Goal: Transaction & Acquisition: Purchase product/service

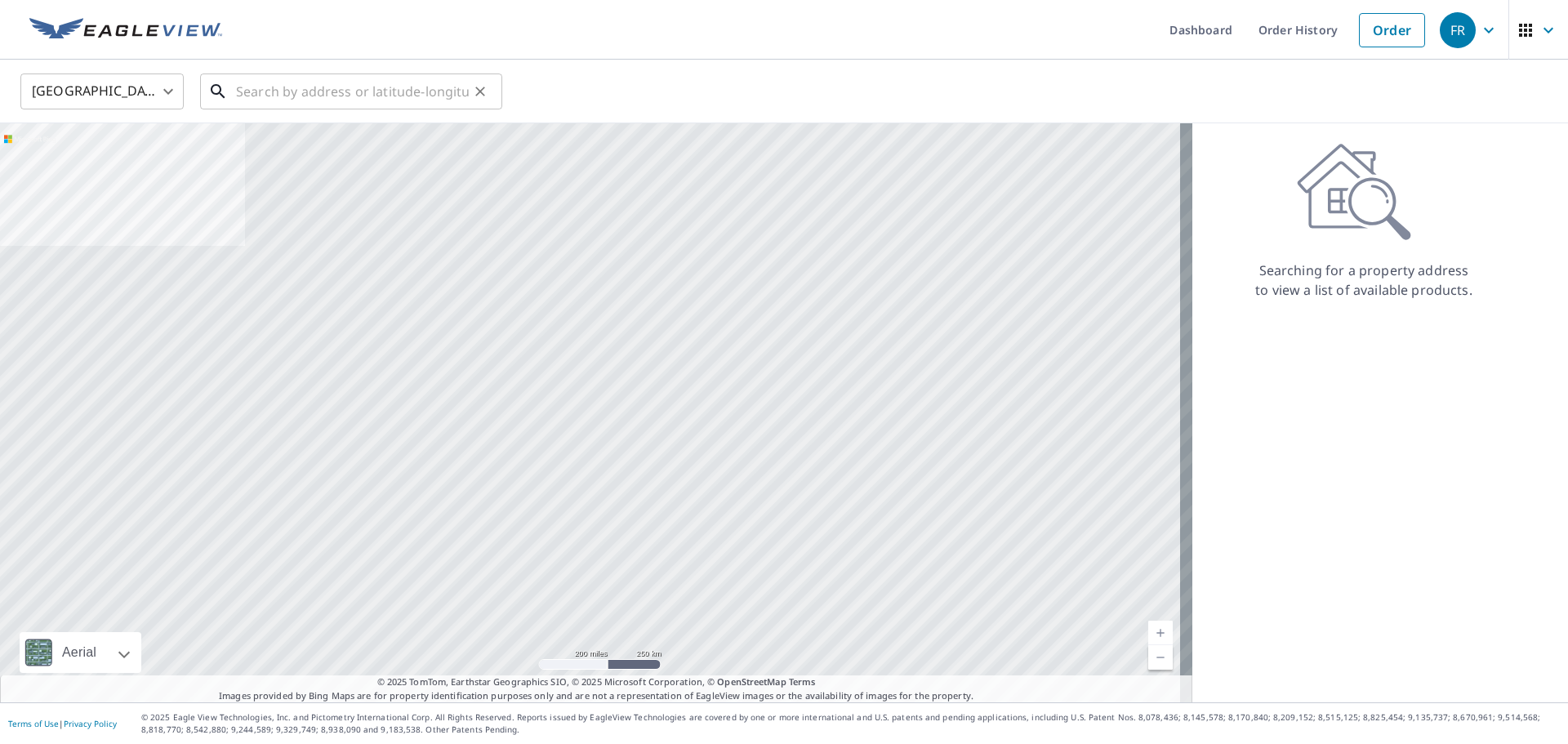
click at [362, 94] on input "text" at bounding box center [352, 91] width 233 height 46
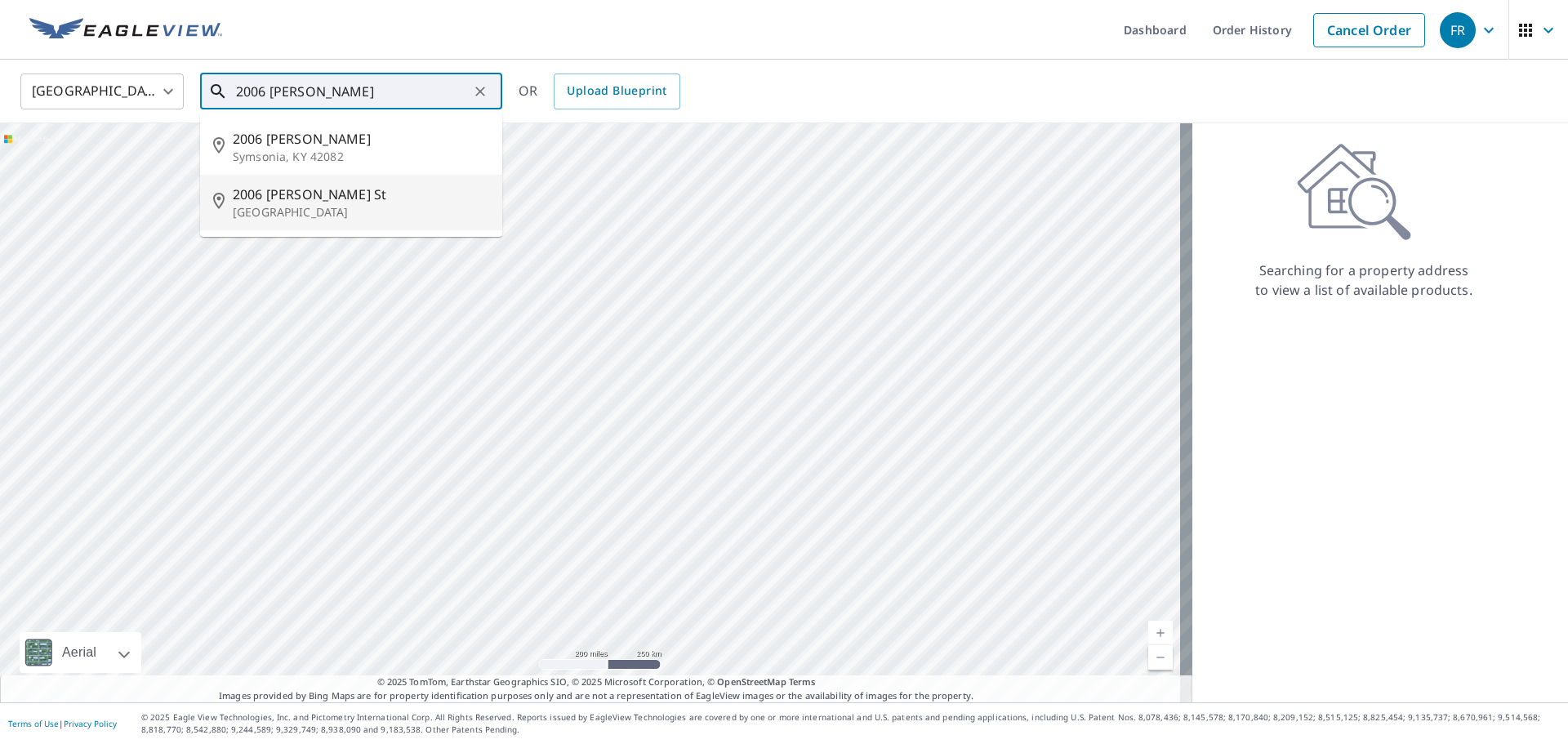
click at [378, 204] on p "[GEOGRAPHIC_DATA]" at bounding box center [361, 212] width 256 height 16
type input "[STREET_ADDRESS][PERSON_NAME]"
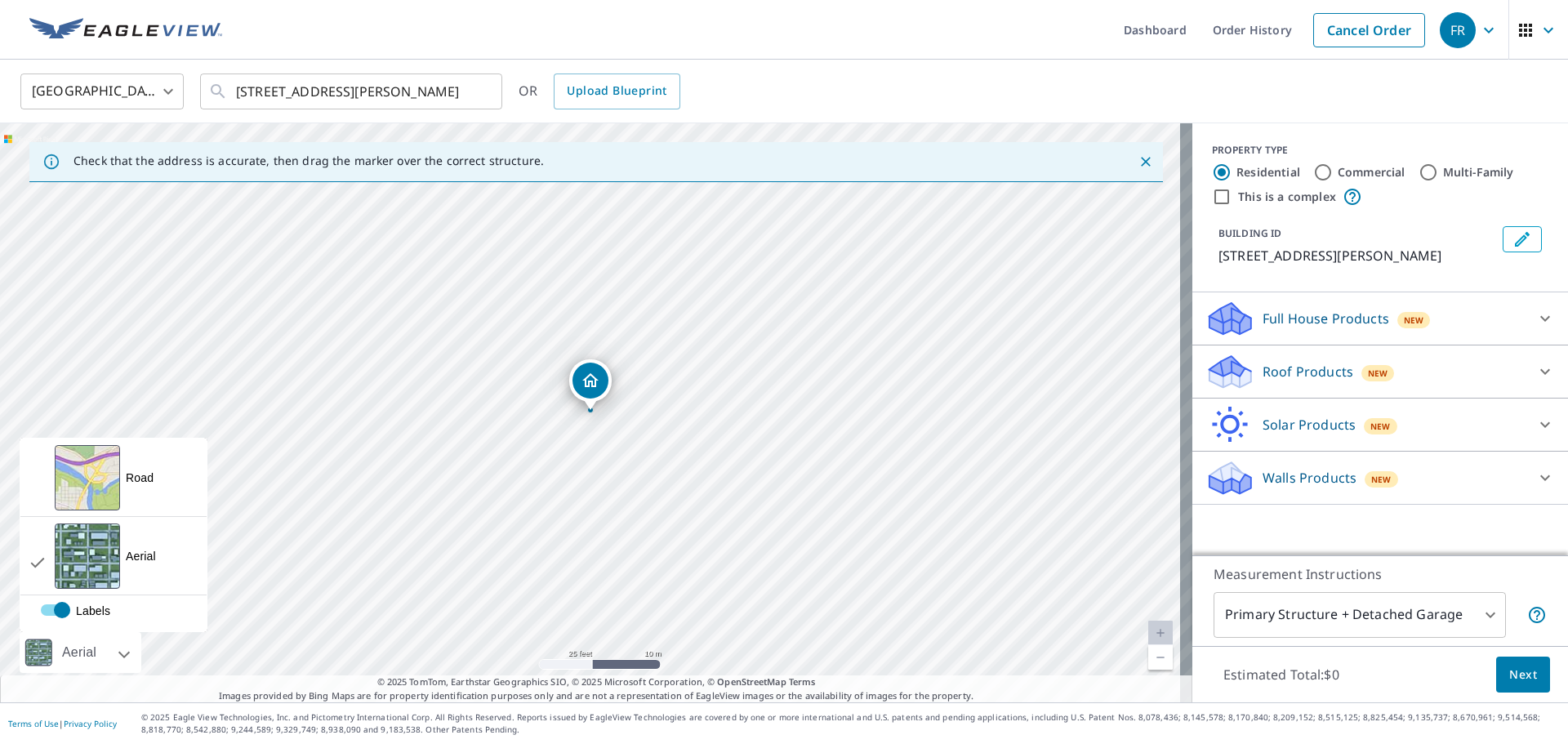
click at [83, 654] on div "Aerial" at bounding box center [79, 653] width 44 height 41
click at [105, 486] on div "View aerial and more..." at bounding box center [87, 477] width 65 height 65
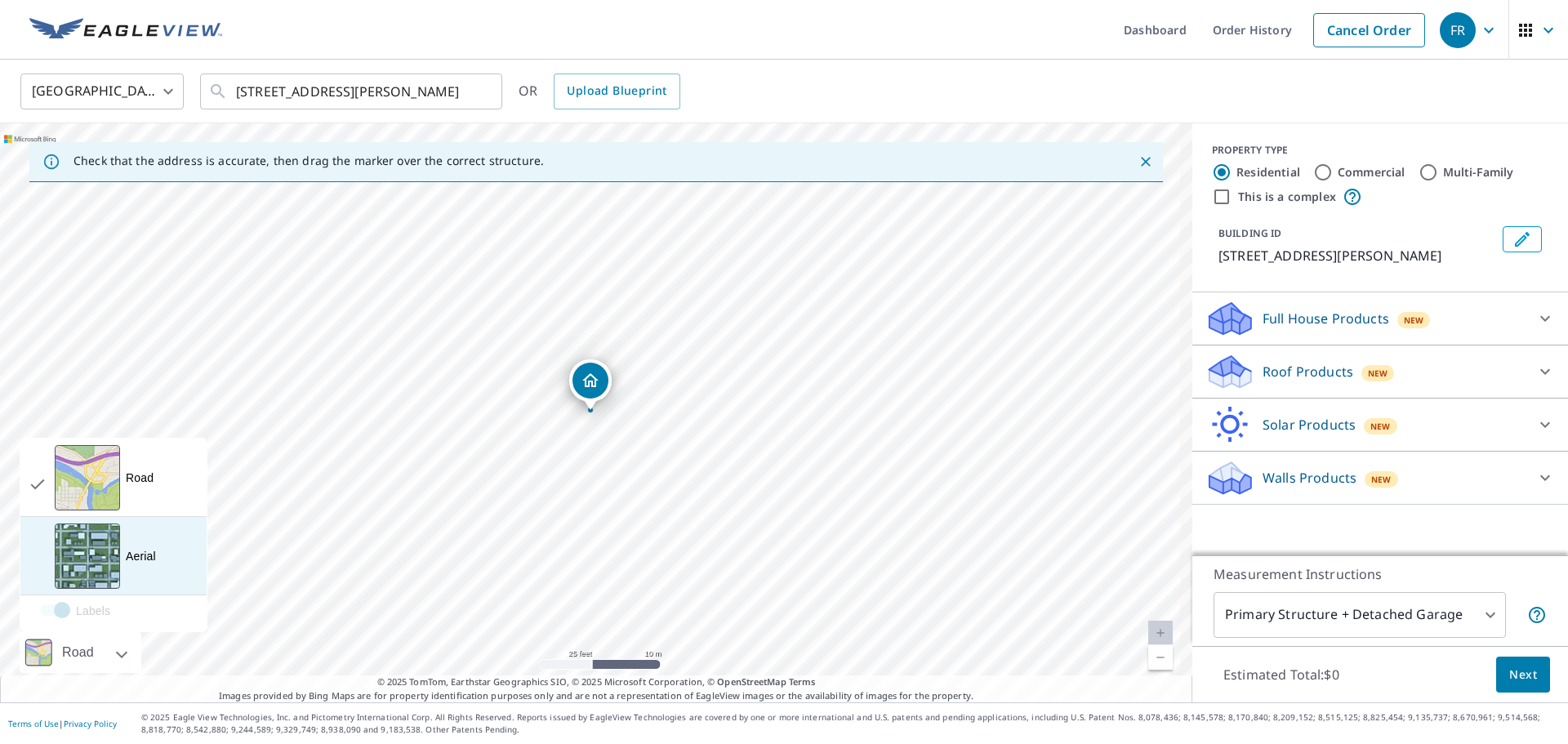
click at [130, 545] on div "Aerial A detailed look from above" at bounding box center [114, 556] width 186 height 78
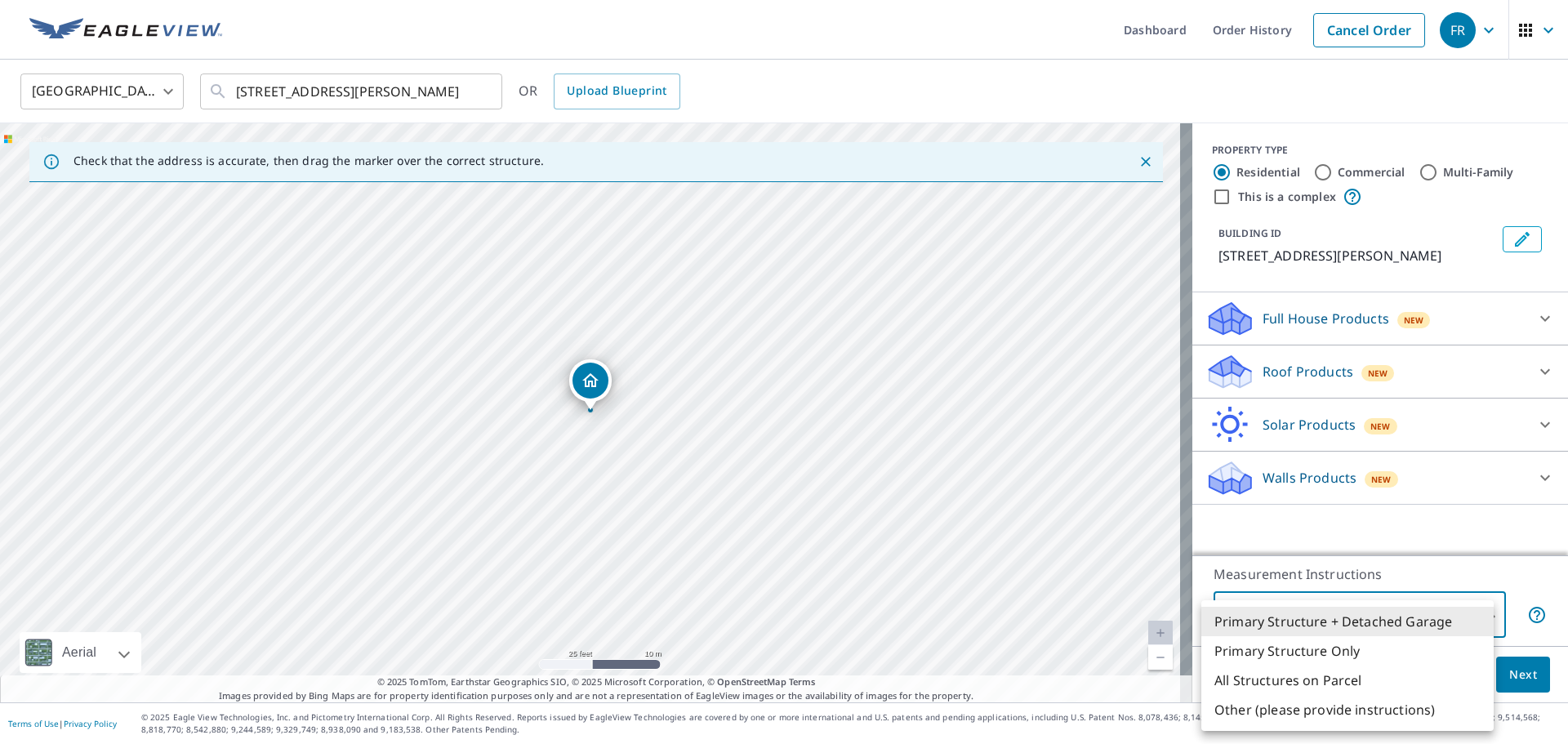
click at [1333, 616] on body "FR FR Dashboard Order History Cancel Order FR [GEOGRAPHIC_DATA] [GEOGRAPHIC_DAT…" at bounding box center [784, 372] width 1568 height 744
click at [1331, 659] on li "Primary Structure Only" at bounding box center [1347, 651] width 292 height 30
type input "2"
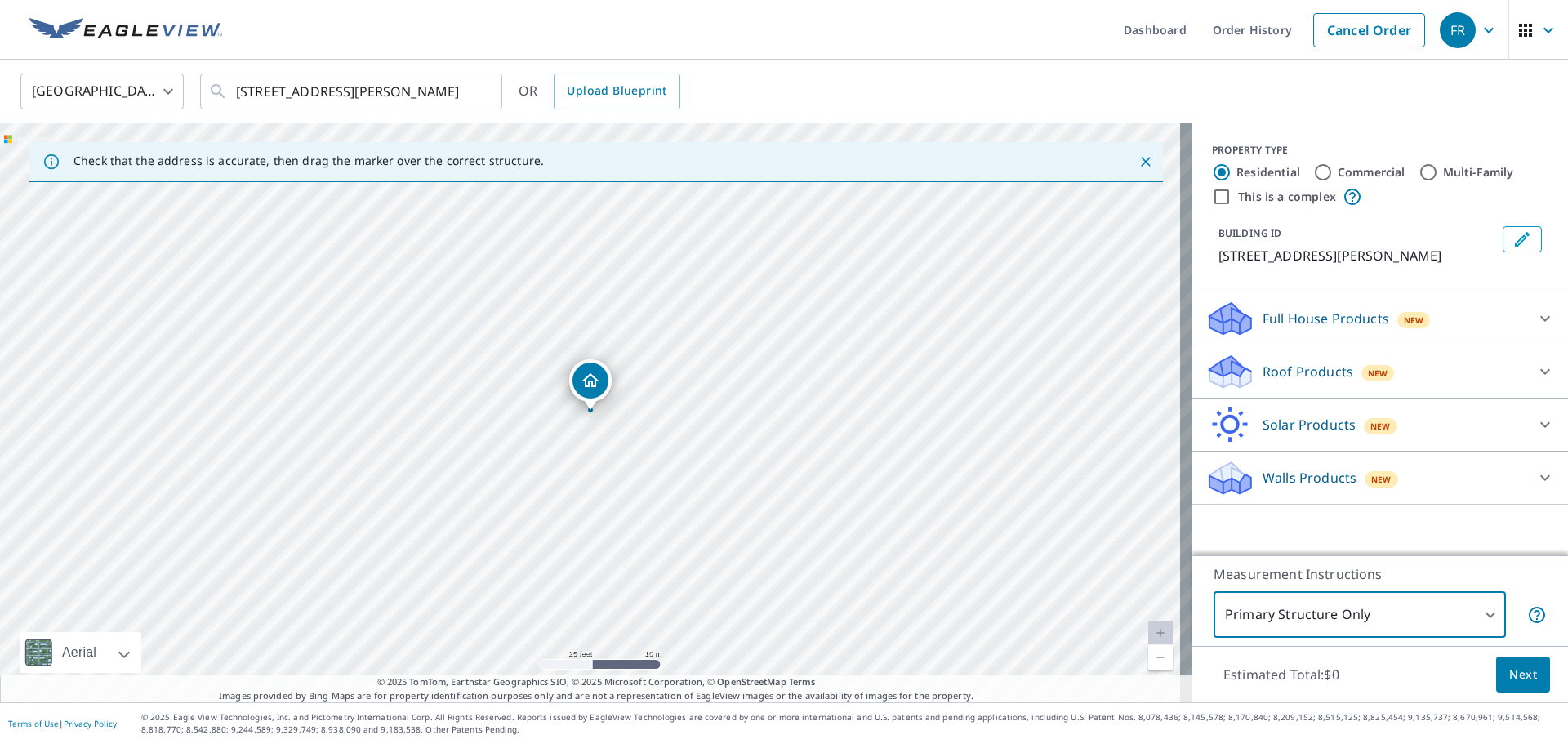
click at [1328, 361] on div "Roof Products New" at bounding box center [1364, 371] width 320 height 39
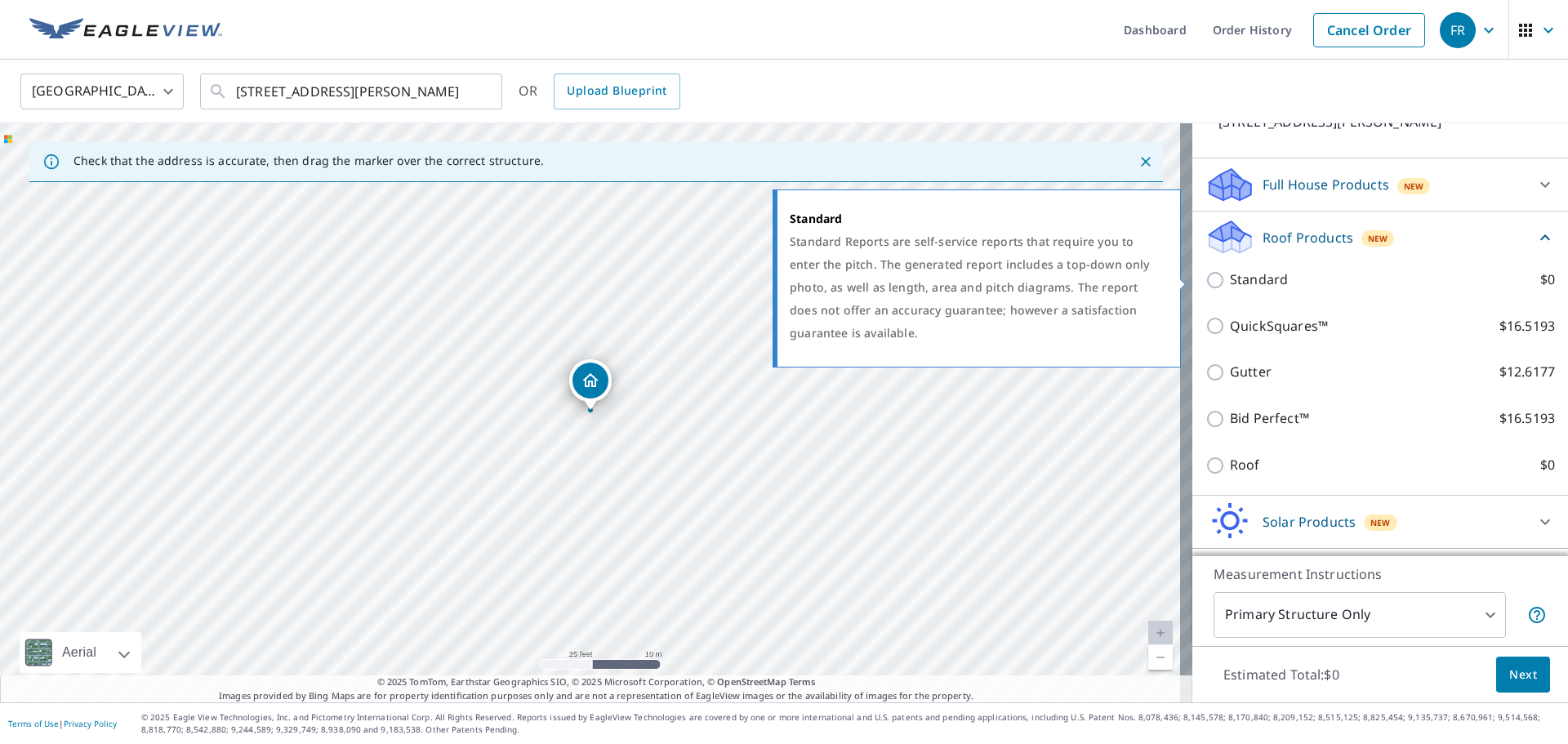
scroll to position [134, 0]
click at [1239, 273] on p "Standard" at bounding box center [1259, 279] width 58 height 21
click at [1230, 273] on input "Standard $0" at bounding box center [1217, 280] width 24 height 20
checkbox input "true"
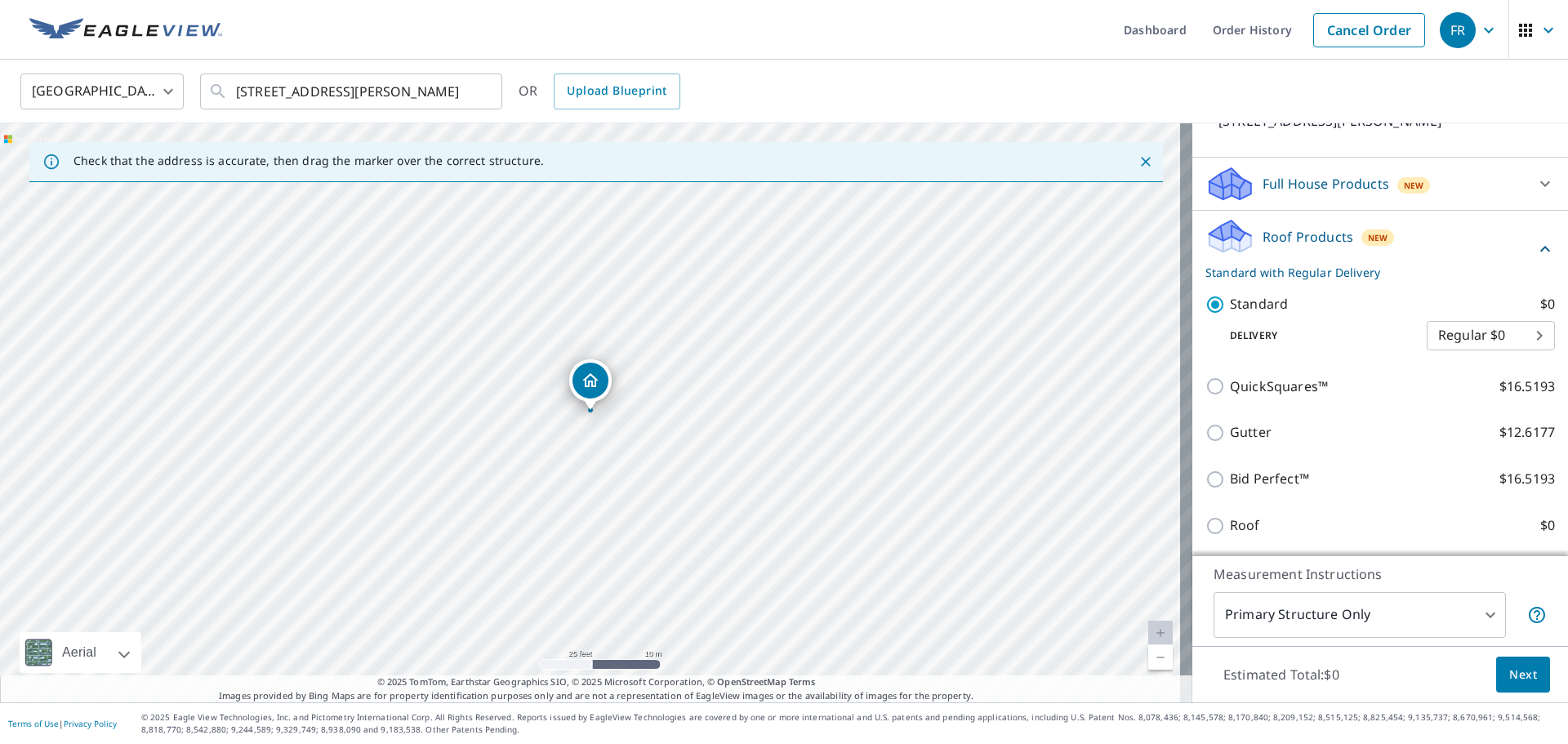
click at [1288, 191] on p "Full House Products" at bounding box center [1325, 184] width 126 height 20
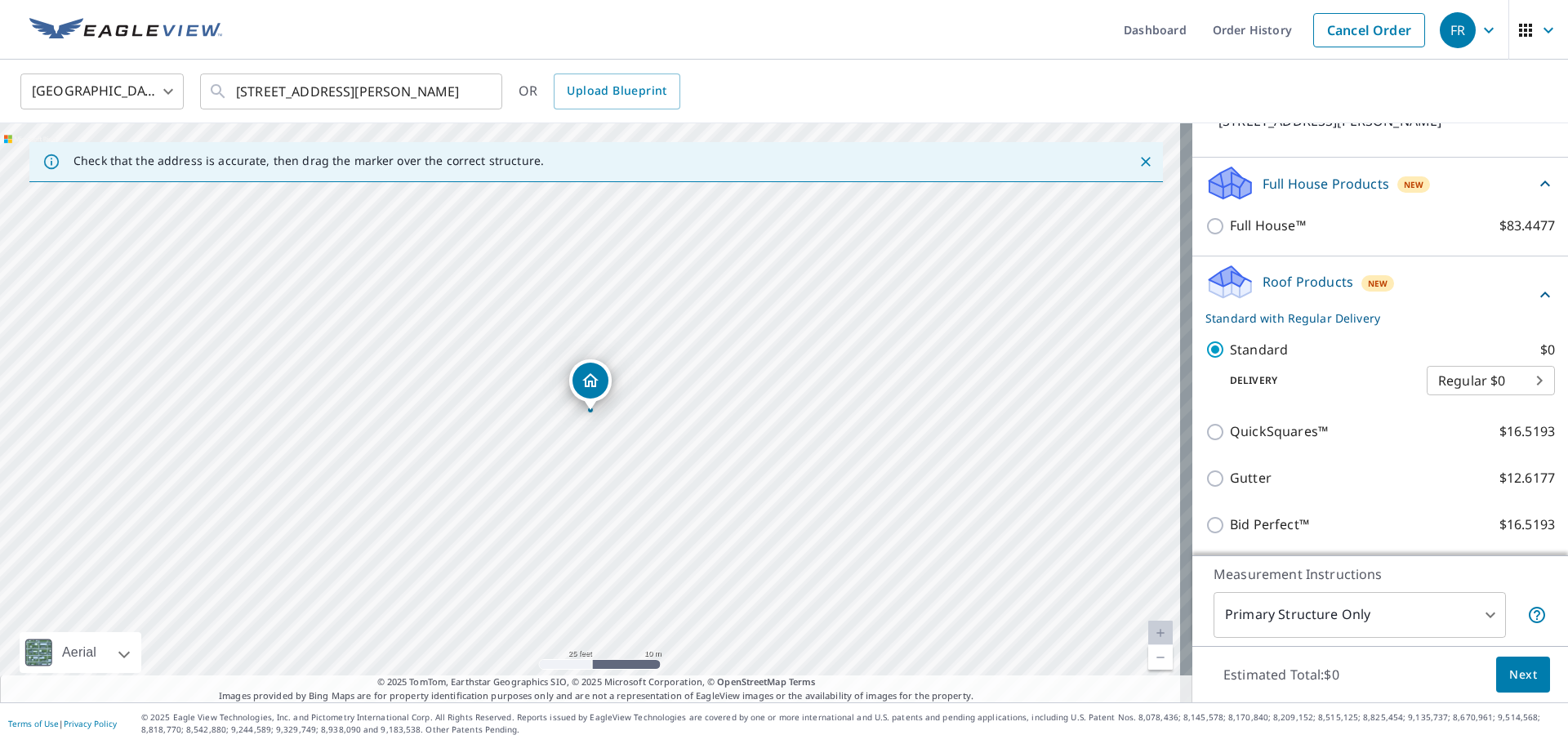
click at [1291, 185] on p "Full House Products" at bounding box center [1325, 184] width 126 height 20
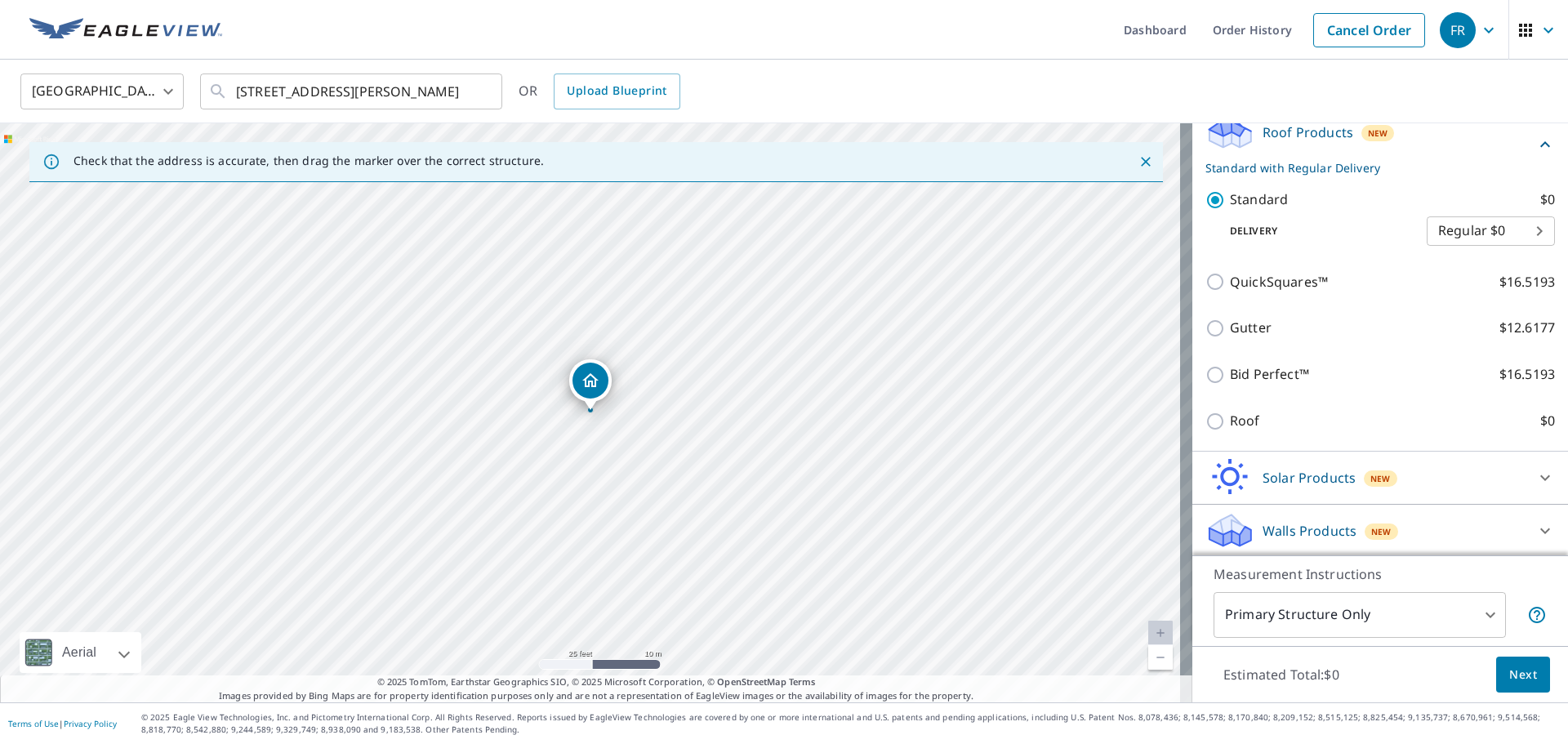
scroll to position [242, 0]
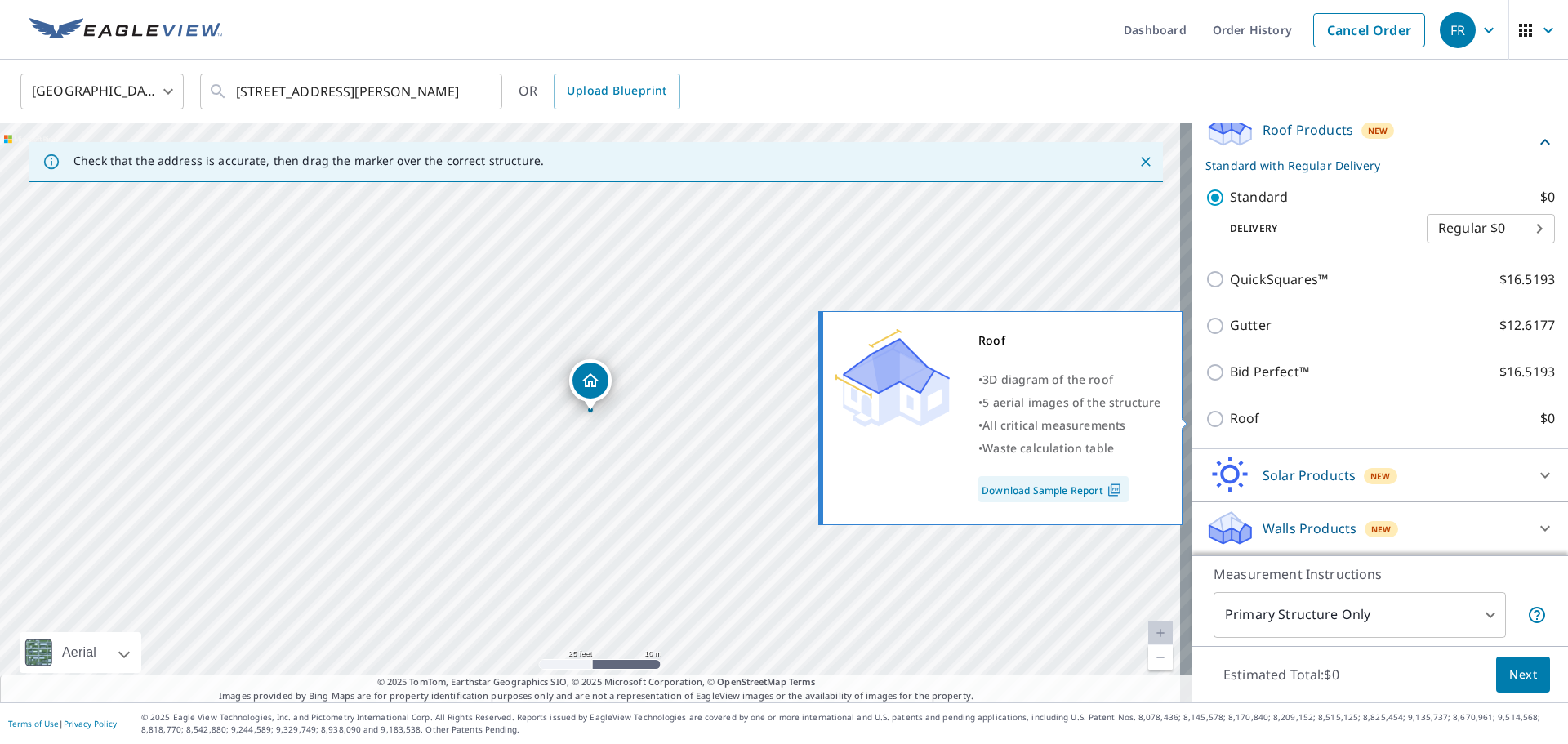
click at [1251, 417] on label "Roof $0" at bounding box center [1392, 418] width 325 height 21
click at [1230, 417] on input "Roof $0" at bounding box center [1217, 419] width 24 height 20
checkbox input "true"
type input "3"
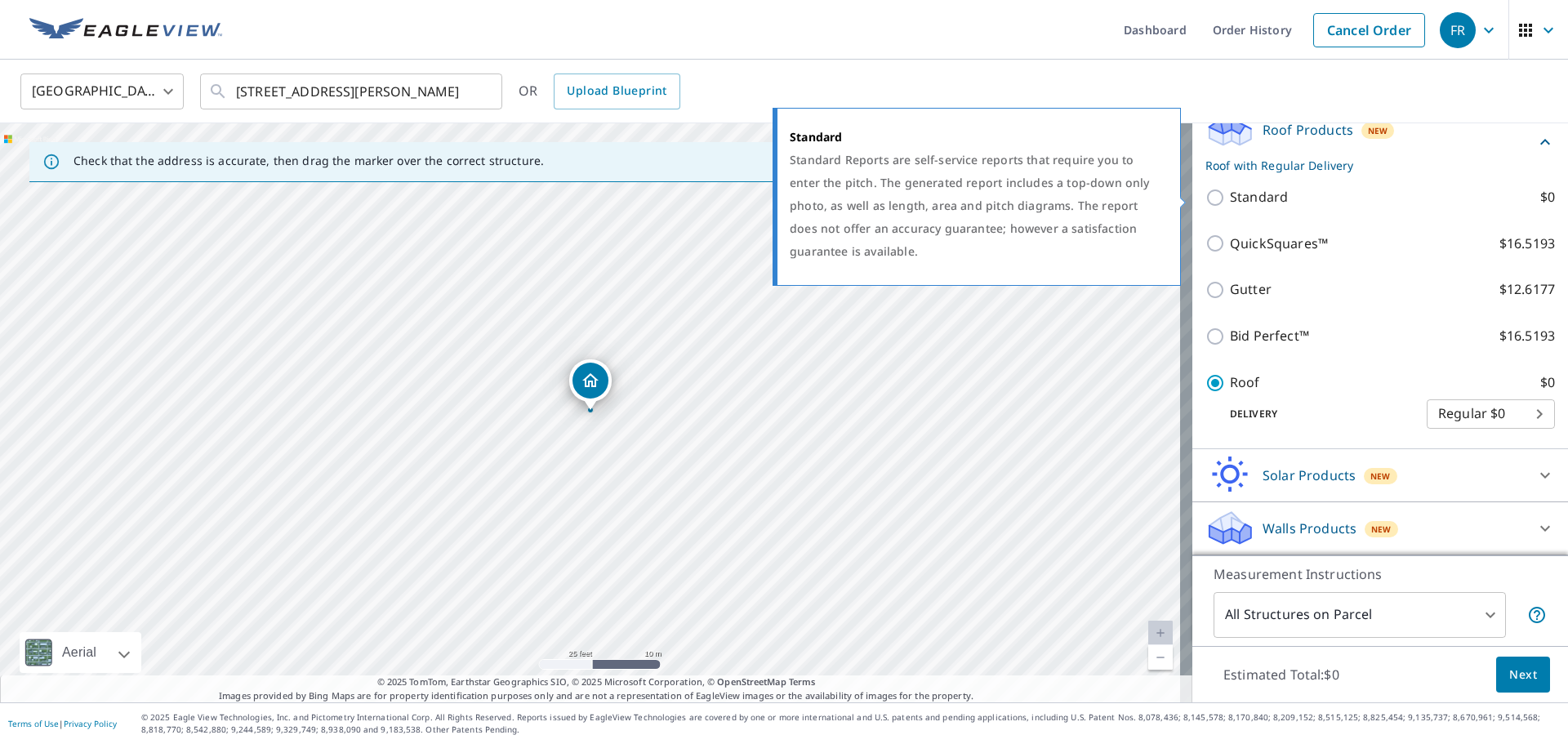
click at [1258, 197] on p "Standard" at bounding box center [1259, 197] width 58 height 21
click at [1230, 197] on input "Standard $0" at bounding box center [1217, 197] width 24 height 20
checkbox input "true"
checkbox input "false"
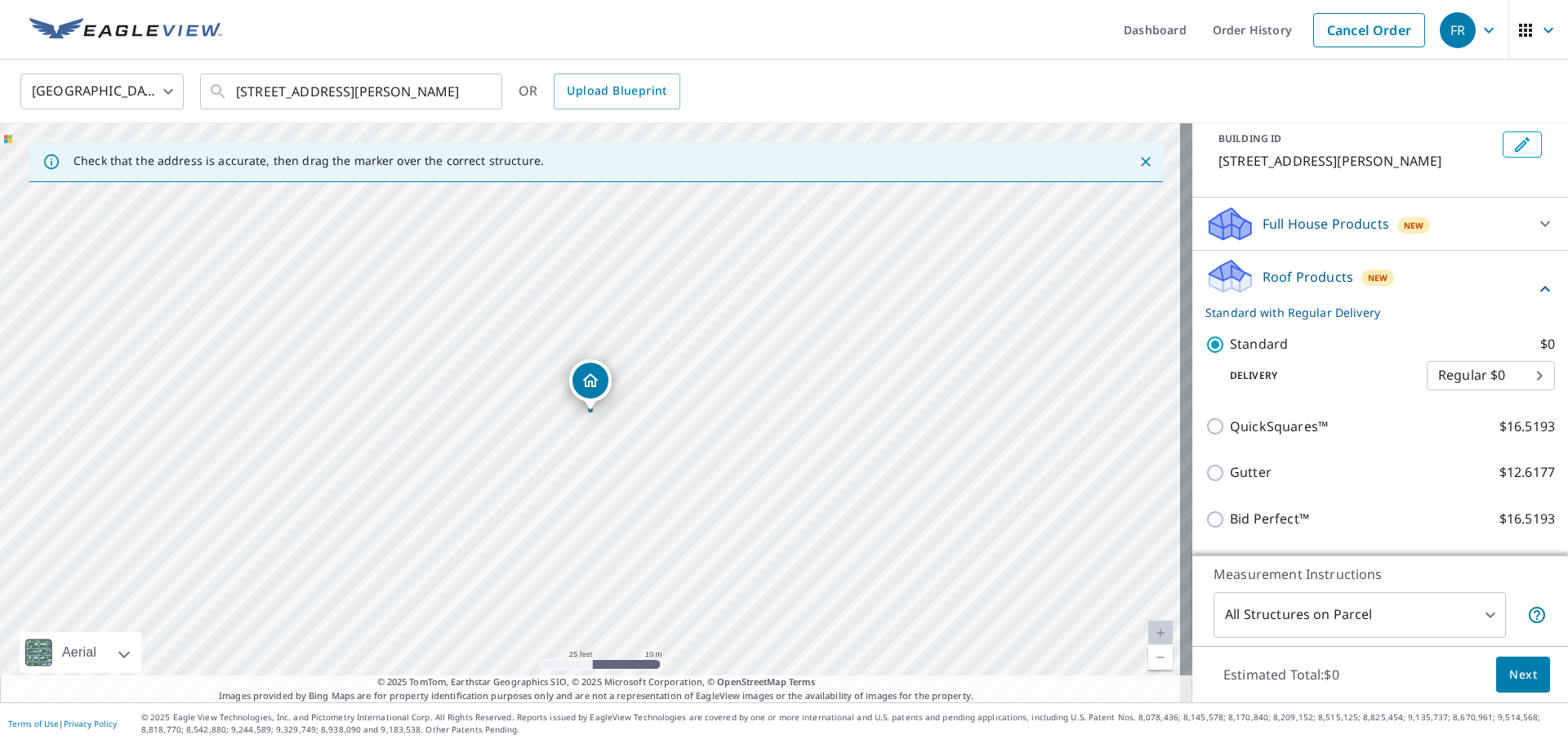
scroll to position [0, 0]
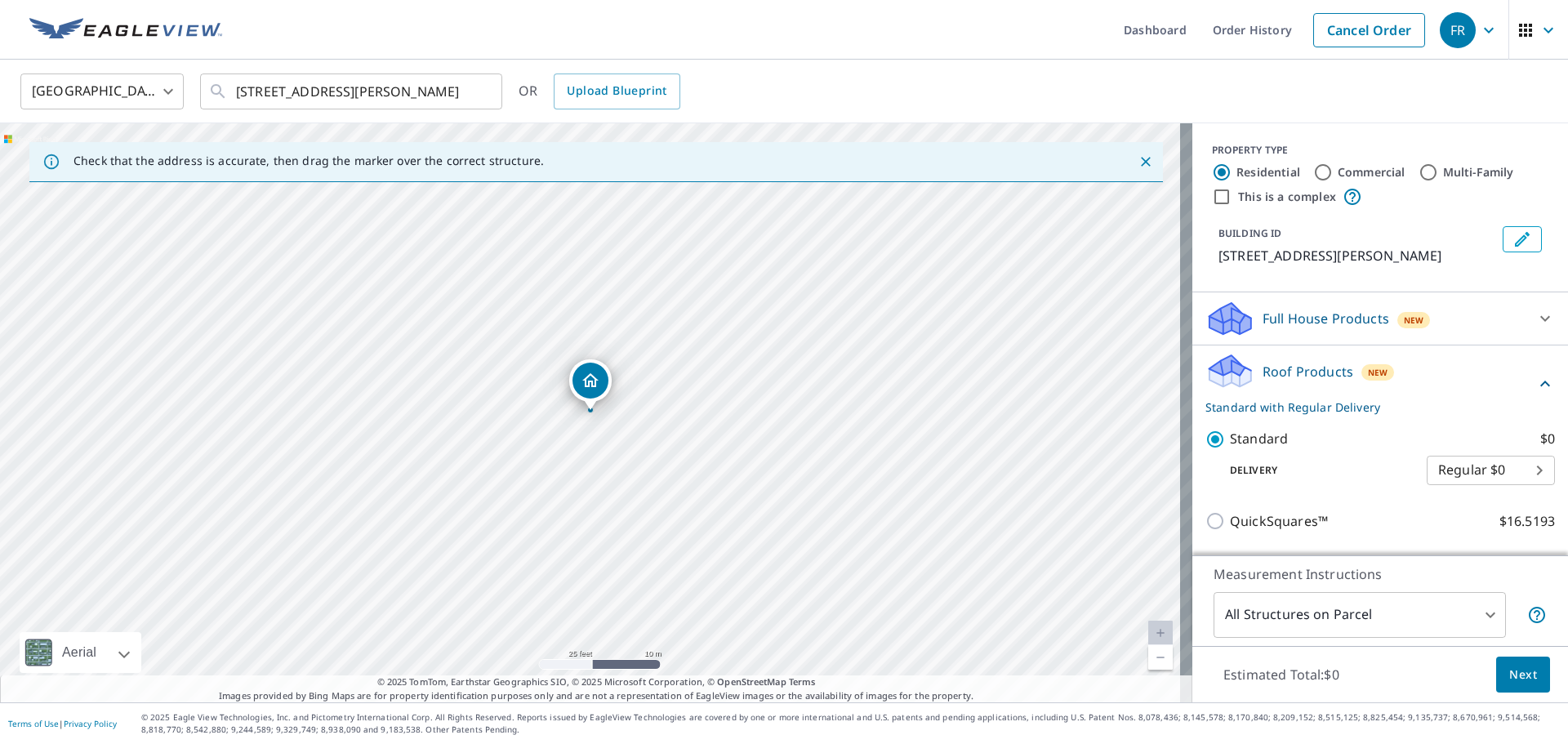
click at [1516, 670] on span "Next" at bounding box center [1522, 674] width 28 height 21
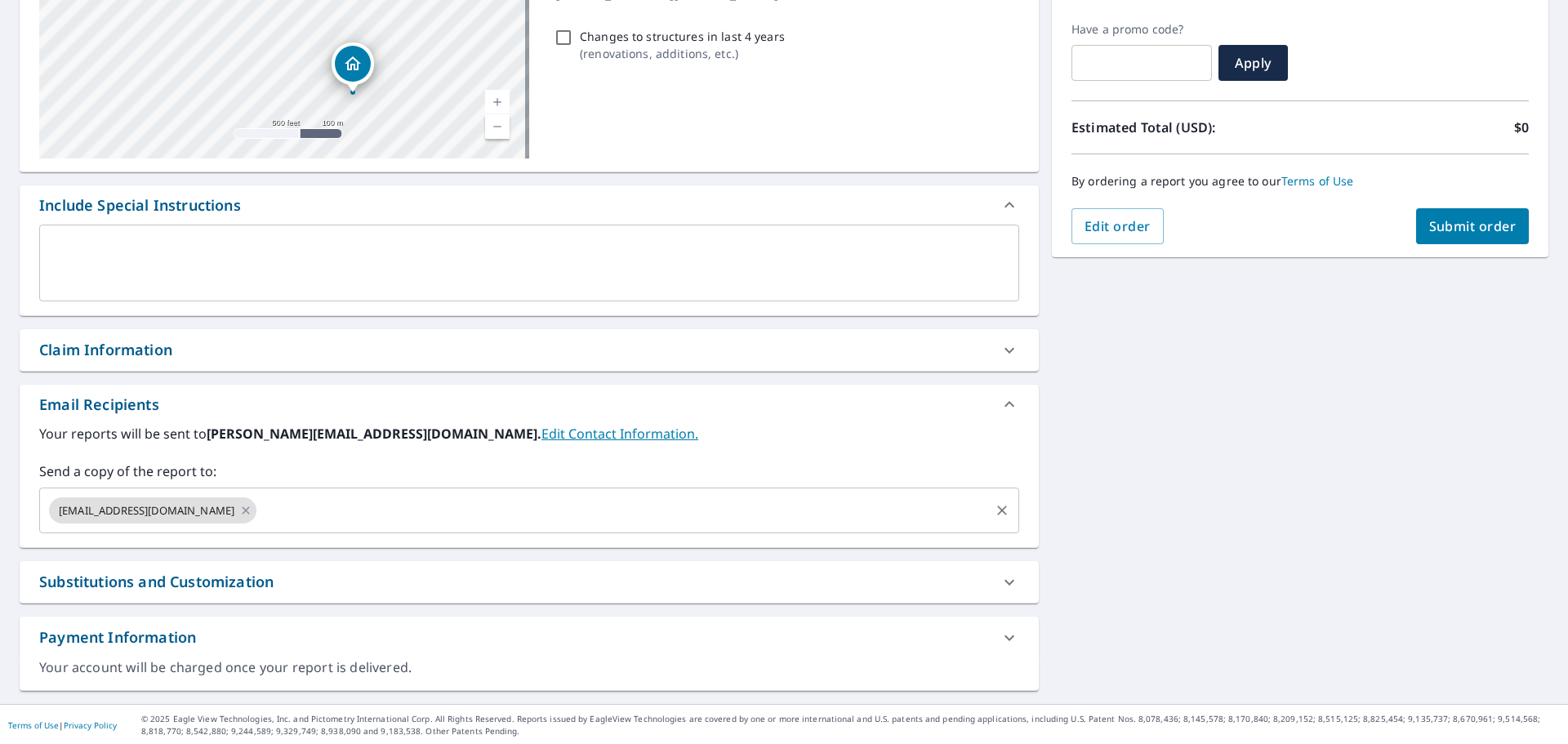
scroll to position [265, 0]
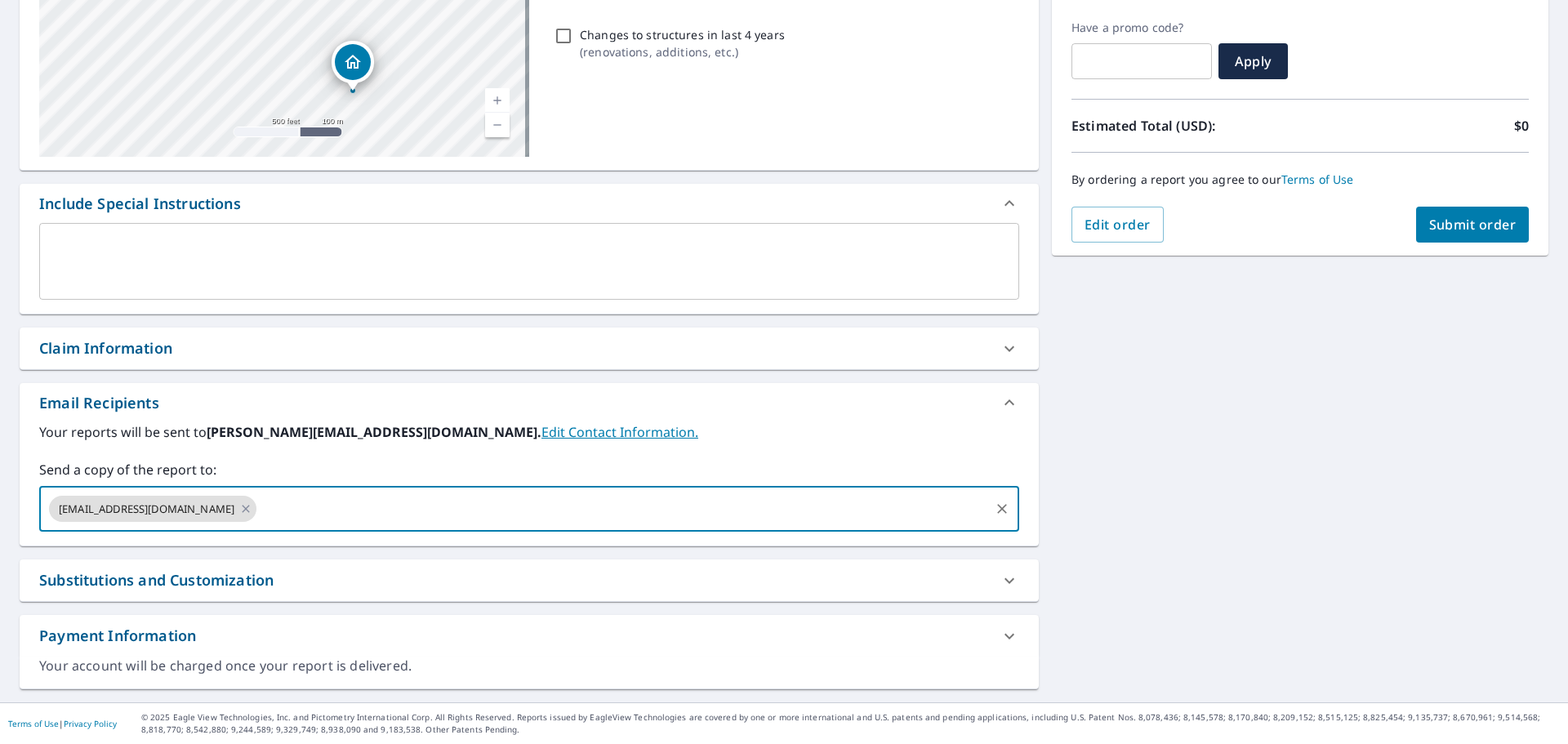
click at [259, 517] on input "text" at bounding box center [623, 508] width 728 height 31
type input "[PERSON_NAME][EMAIL_ADDRESS][DOMAIN_NAME]"
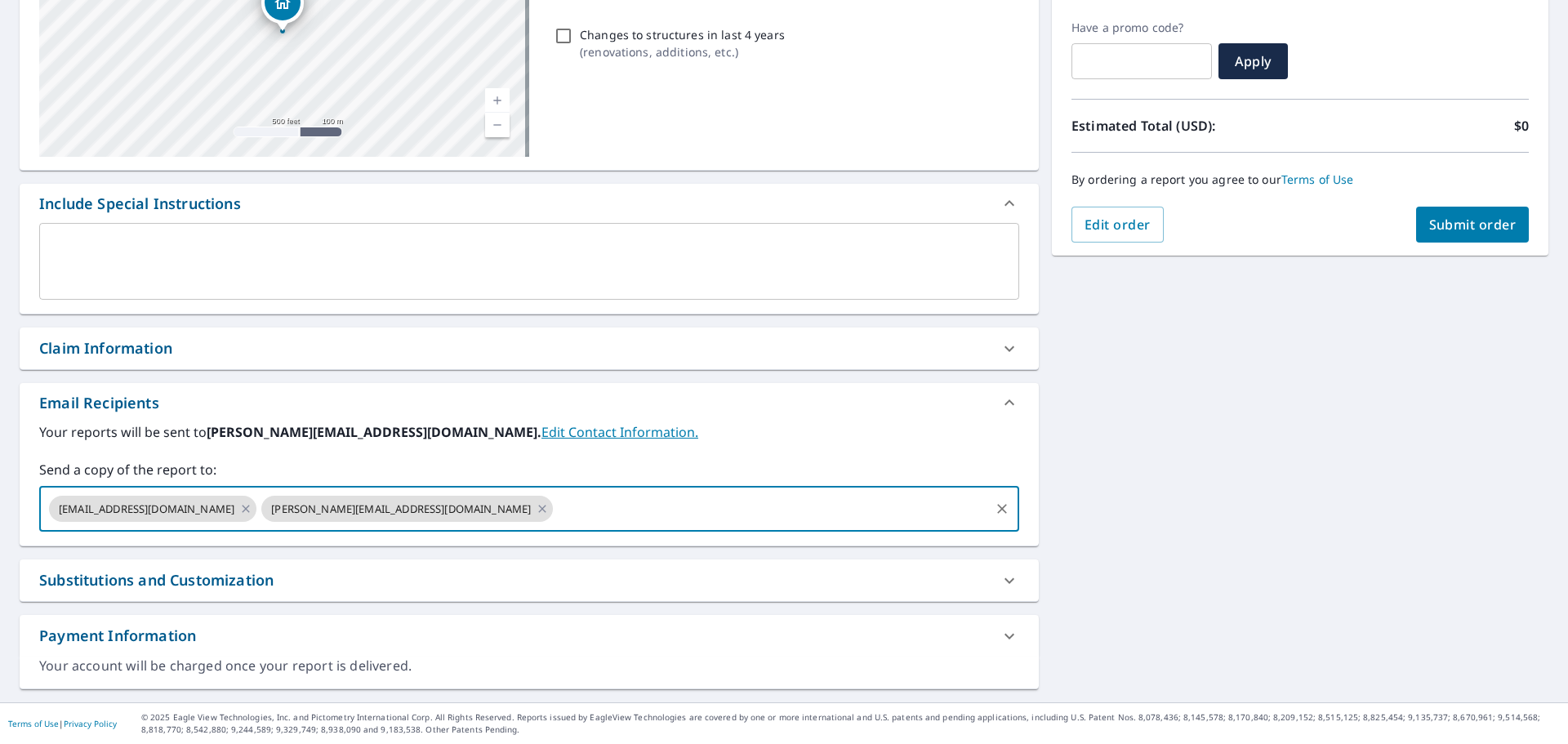
scroll to position [0, 0]
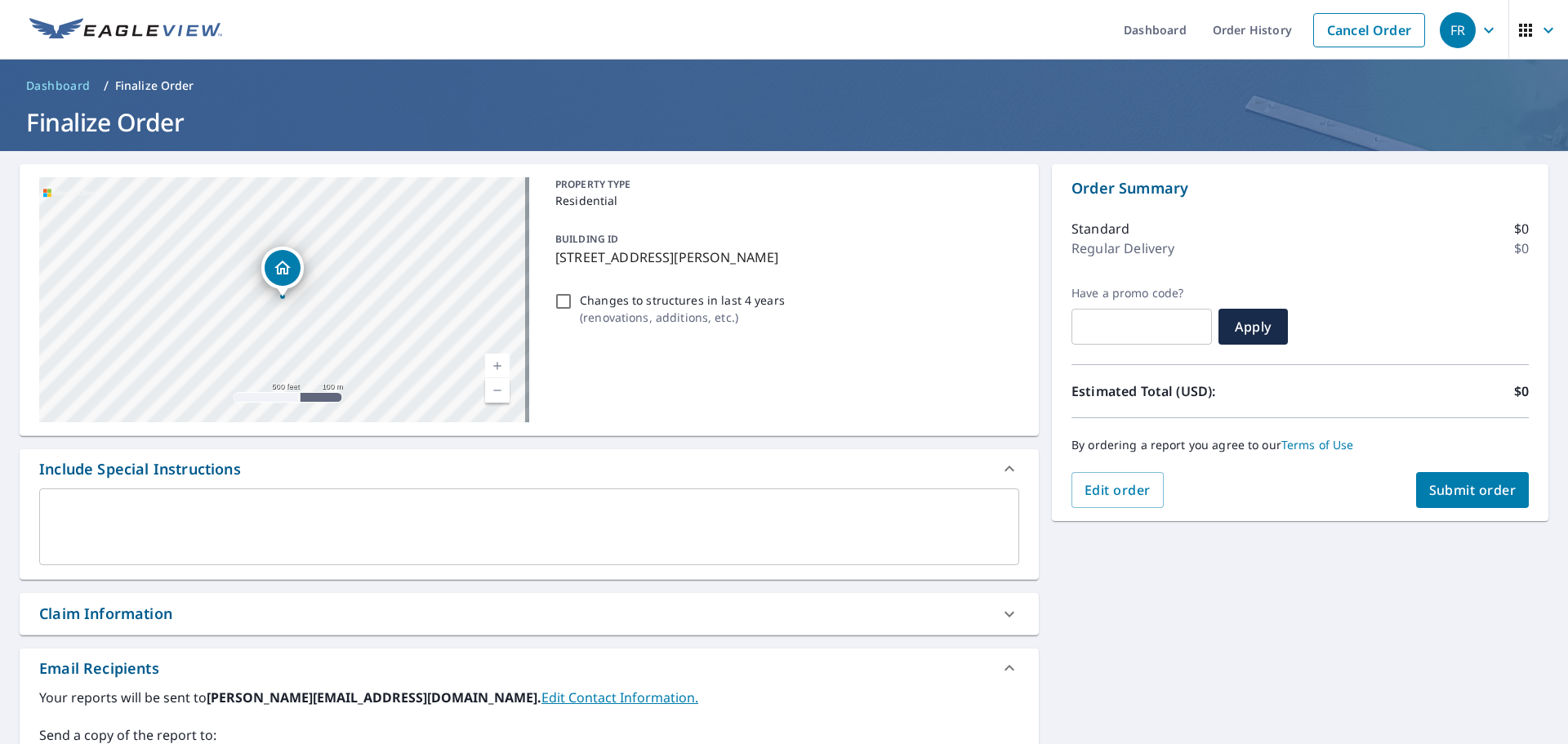
click at [1460, 476] on button "Submit order" at bounding box center [1472, 489] width 114 height 36
checkbox input "true"
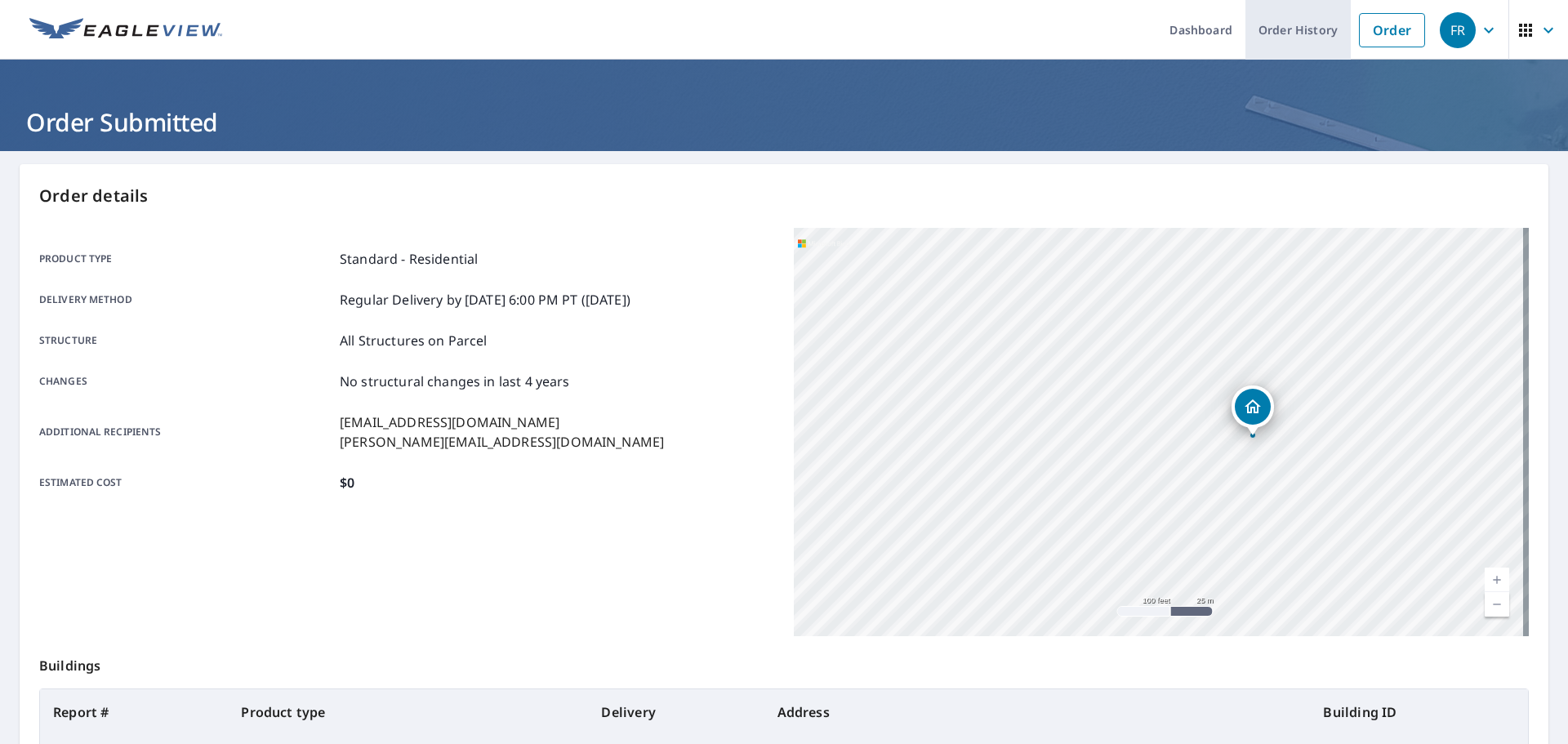
click at [1290, 13] on link "Order History" at bounding box center [1297, 30] width 105 height 59
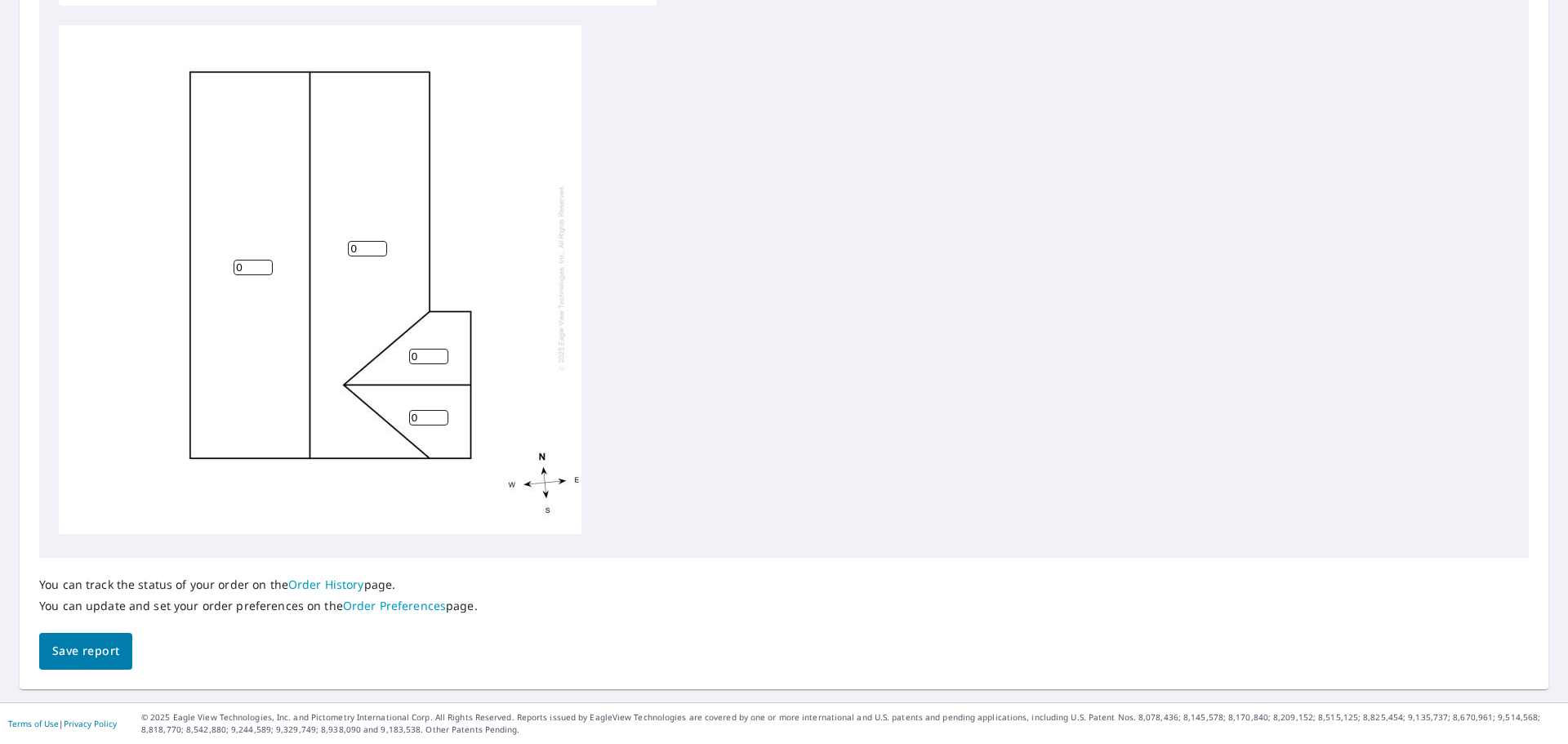
scroll to position [16, 0]
